Goal: Information Seeking & Learning: Understand process/instructions

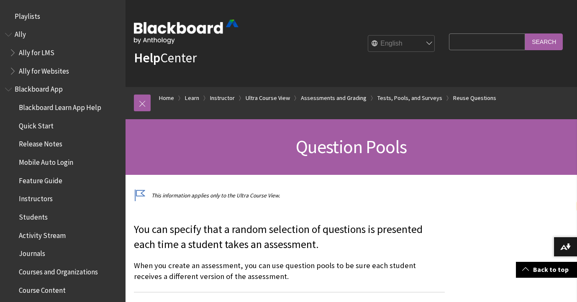
select select "en"
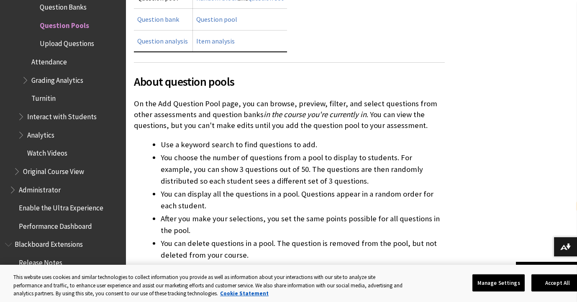
scroll to position [372, 0]
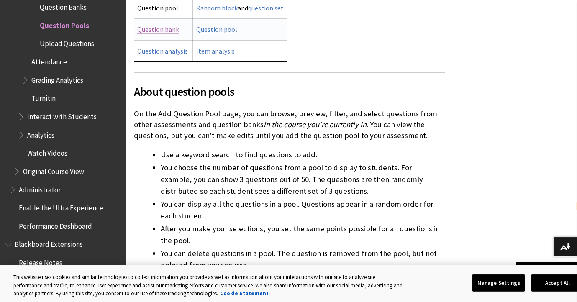
click at [173, 34] on link "Question bank" at bounding box center [158, 29] width 42 height 9
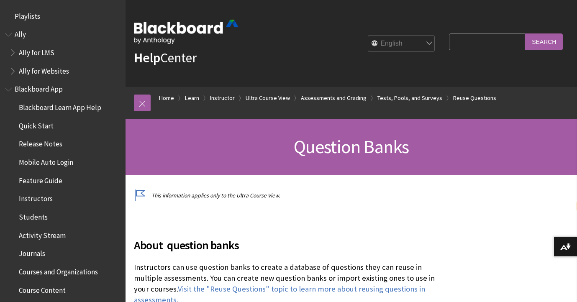
select select "en"
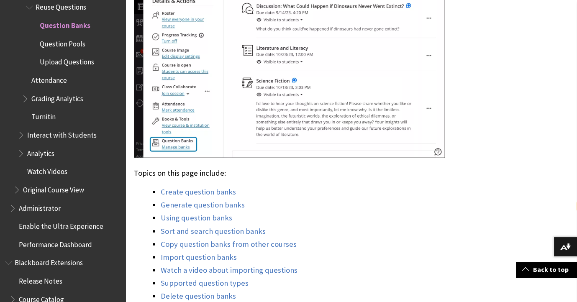
scroll to position [558, 0]
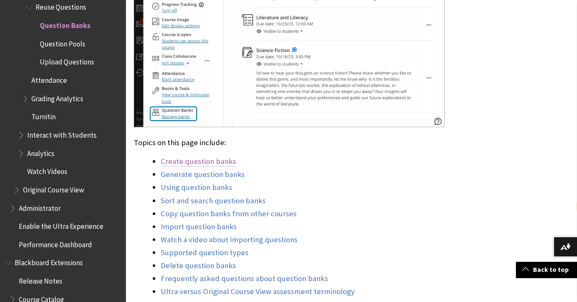
click at [197, 167] on link "Create question banks" at bounding box center [198, 162] width 75 height 10
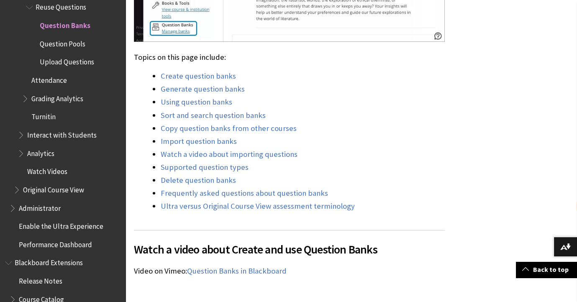
scroll to position [651, 0]
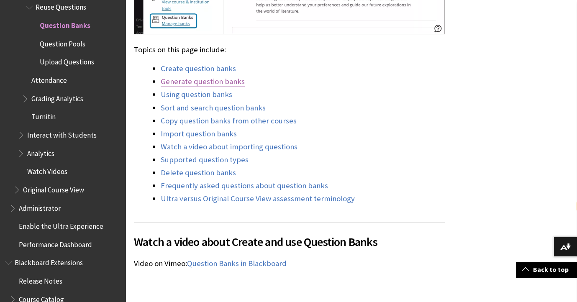
click at [216, 87] on link "Generate question banks" at bounding box center [203, 82] width 84 height 10
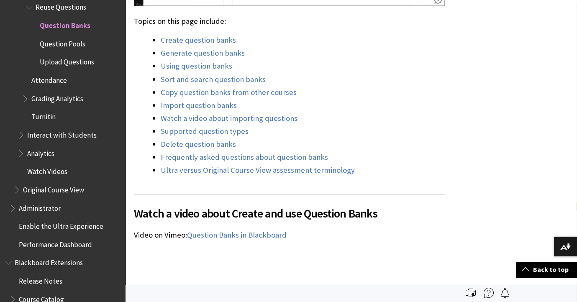
scroll to position [675, 0]
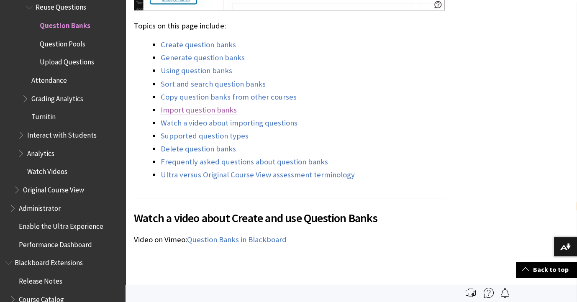
click at [190, 115] on link "Import question banks" at bounding box center [199, 110] width 76 height 10
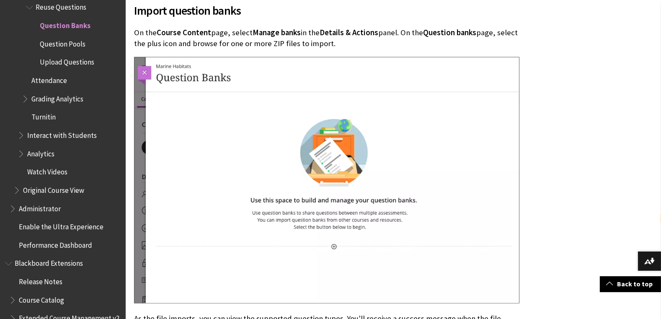
scroll to position [5110, 0]
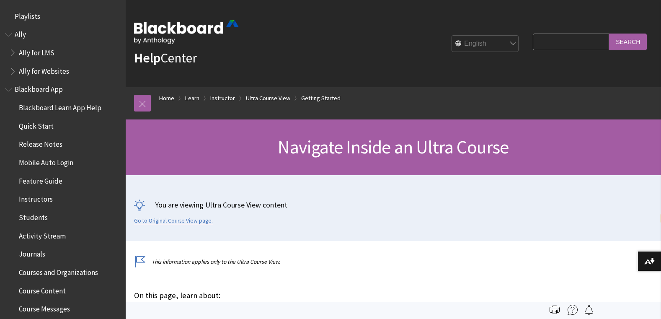
select select "en"
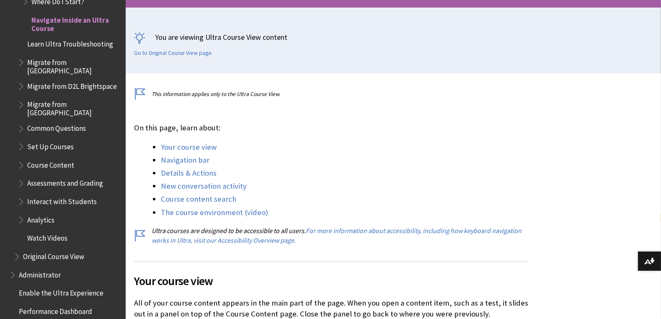
scroll to position [173, 0]
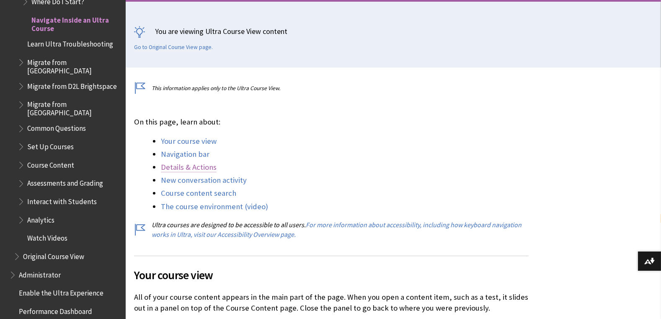
click at [195, 172] on link "Details & Actions" at bounding box center [189, 167] width 56 height 10
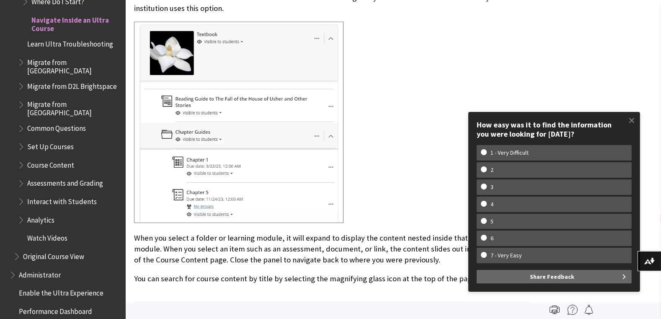
scroll to position [822, 0]
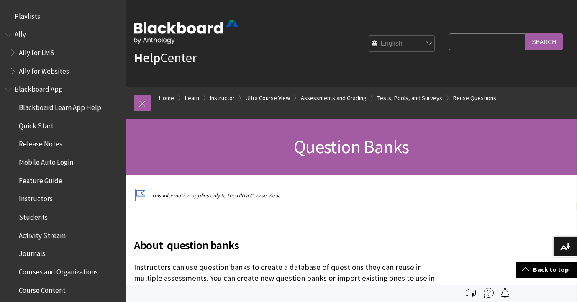
select select "en"
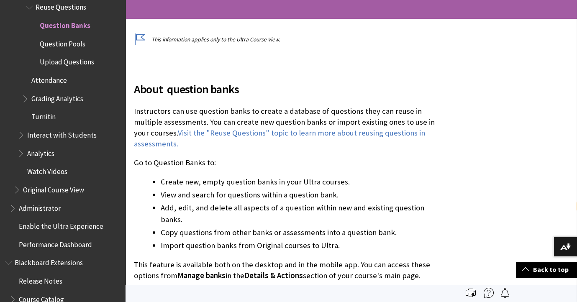
scroll to position [652, 0]
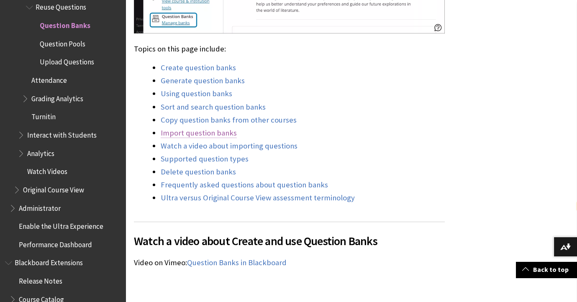
click at [206, 138] on link "Import question banks" at bounding box center [199, 133] width 76 height 10
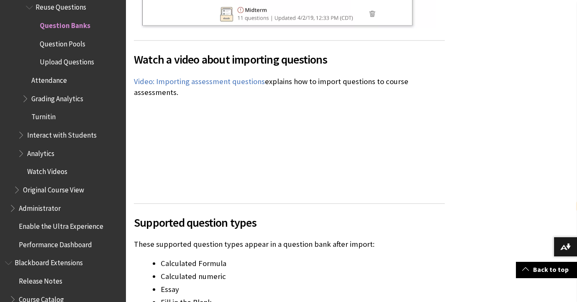
scroll to position [5342, 0]
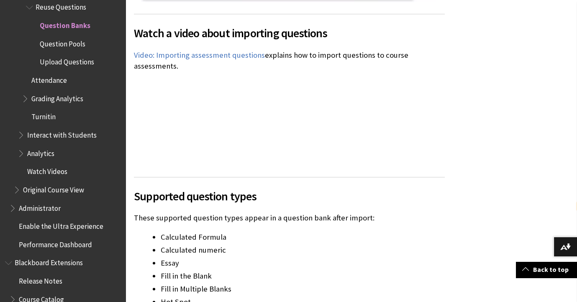
click at [372, 167] on div "Watch a video about importing questions The following narrated video provides a…" at bounding box center [289, 90] width 311 height 153
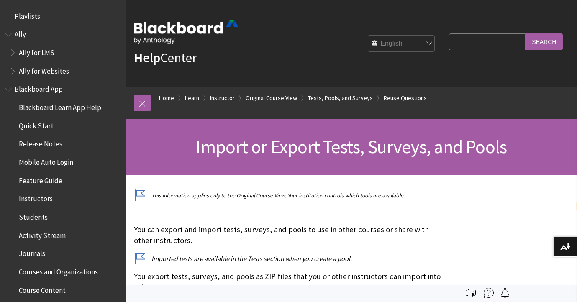
select select "en"
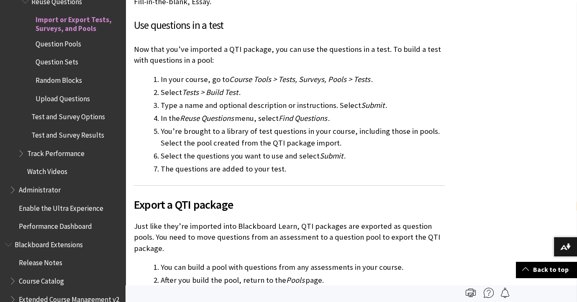
scroll to position [1442, 0]
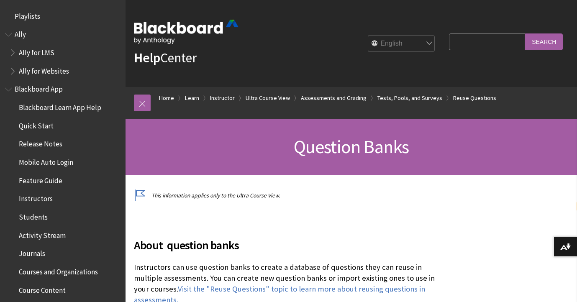
select select "en"
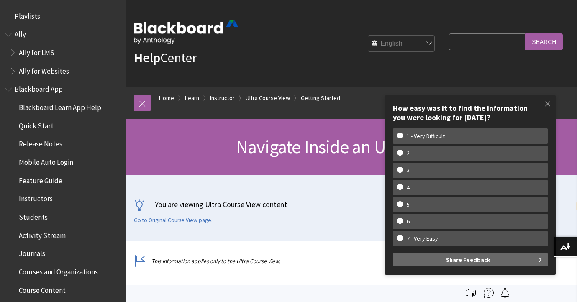
select select "en"
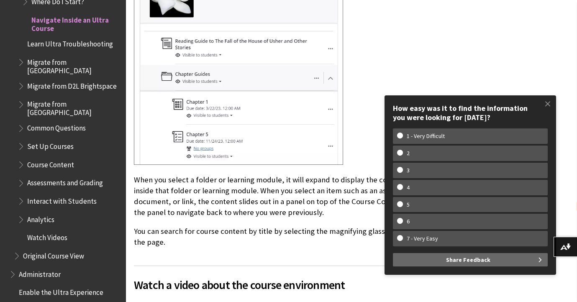
scroll to position [915, 0]
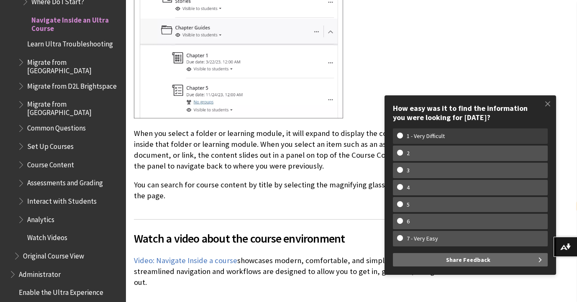
click at [401, 136] on w-span "1 - Very Difficult" at bounding box center [470, 136] width 147 height 7
click at [401, 136] on input "1 - Very Difficult" at bounding box center [399, 135] width 5 height 5
radio input "true"
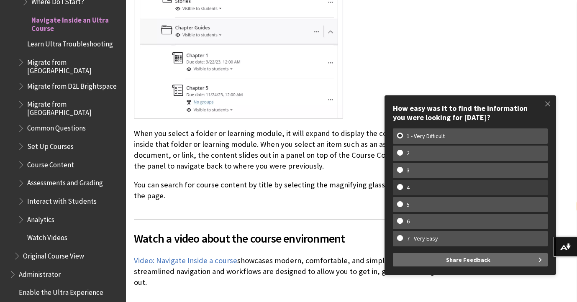
scroll to position [0, 0]
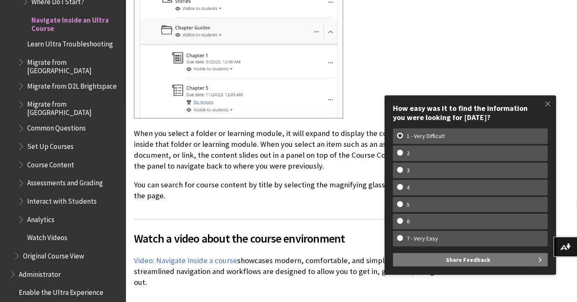
click at [474, 262] on span "Share Feedback" at bounding box center [468, 259] width 44 height 13
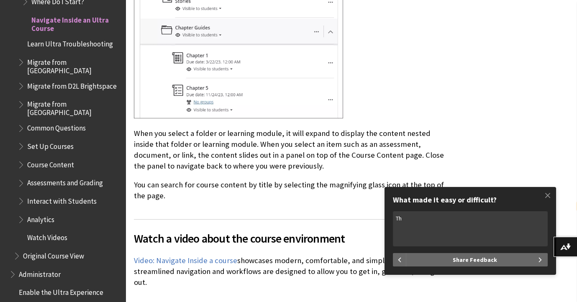
type textarea "T"
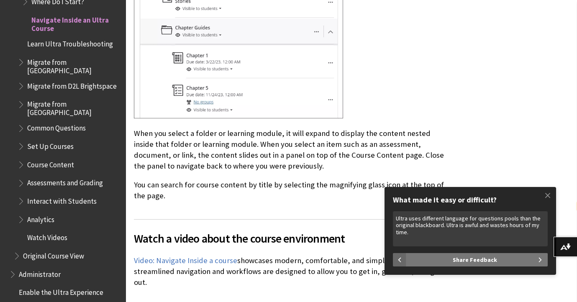
type textarea "Ultra uses different language for questions pools than the original blackboard.…"
click at [524, 261] on button "Share Feedback" at bounding box center [476, 259] width 141 height 13
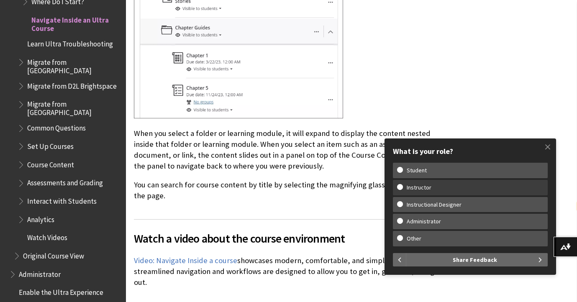
click at [401, 187] on w-span "Instructor" at bounding box center [470, 187] width 147 height 7
click at [401, 187] on input "Instructor" at bounding box center [399, 186] width 5 height 5
radio input "true"
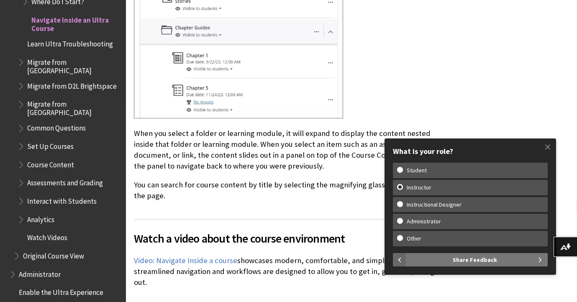
click at [483, 259] on span "Share Feedback" at bounding box center [475, 259] width 44 height 13
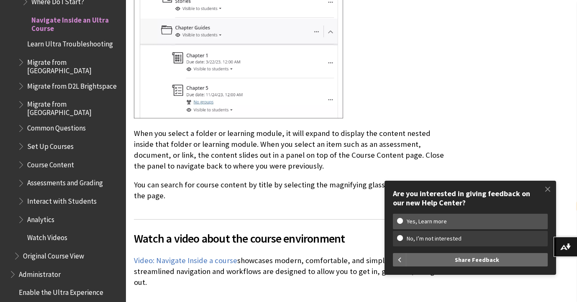
click at [403, 237] on w-span "No, I’m not interested" at bounding box center [434, 238] width 74 height 7
click at [403, 237] on input "No, I’m not interested" at bounding box center [399, 237] width 5 height 5
radio input "true"
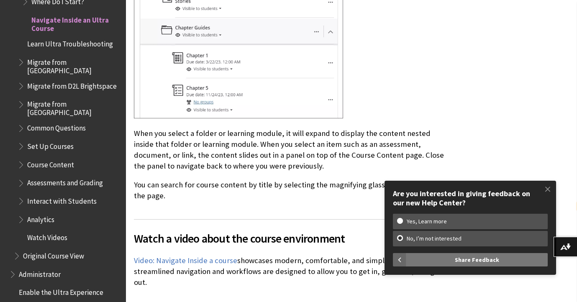
click at [495, 260] on span "Share Feedback" at bounding box center [477, 259] width 44 height 13
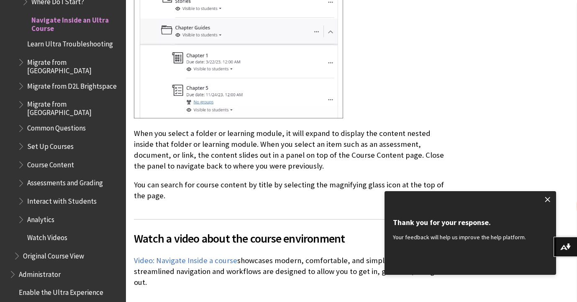
click at [550, 197] on span at bounding box center [548, 200] width 18 height 18
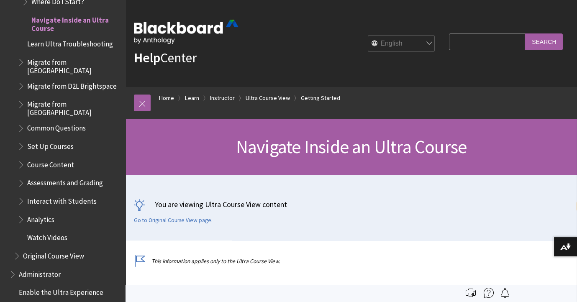
drag, startPoint x: 494, startPoint y: 46, endPoint x: 506, endPoint y: 43, distance: 11.8
click at [495, 46] on input "Search Query" at bounding box center [487, 41] width 76 height 16
type input "create a question pool offline"
click at [525, 33] on input "Search" at bounding box center [544, 41] width 38 height 16
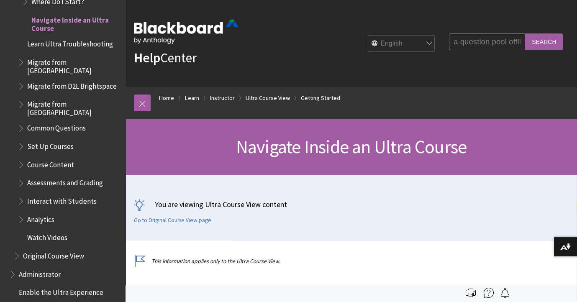
drag, startPoint x: 548, startPoint y: 49, endPoint x: 542, endPoint y: 54, distance: 8.3
click at [548, 49] on input "Search" at bounding box center [544, 41] width 38 height 16
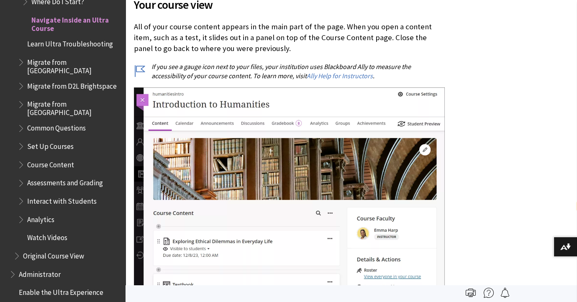
scroll to position [186, 0]
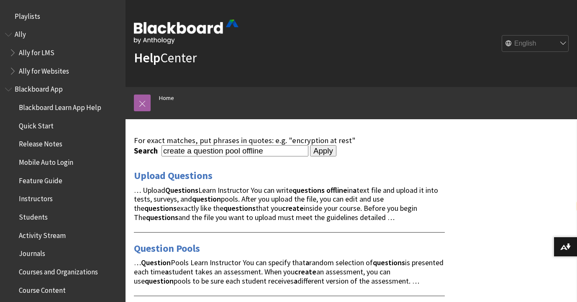
select select "en"
